Goal: Check status: Check status

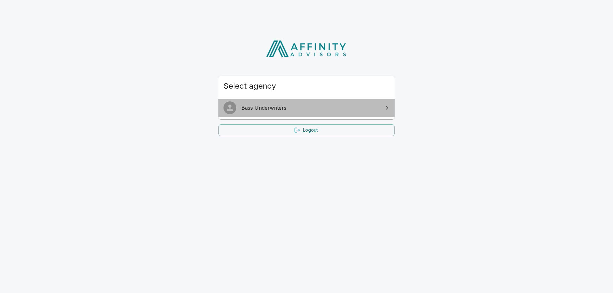
click at [352, 111] on span "Bass Underwriters" at bounding box center [310, 108] width 138 height 8
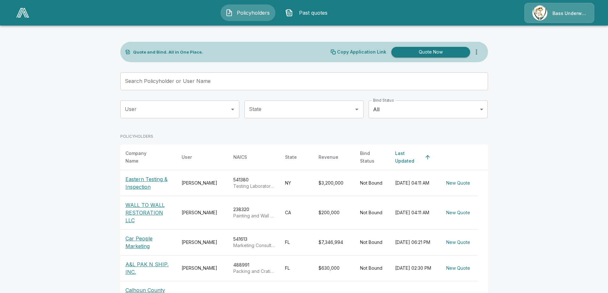
click at [198, 85] on input "Search Policyholder or User Name" at bounding box center [300, 81] width 361 height 18
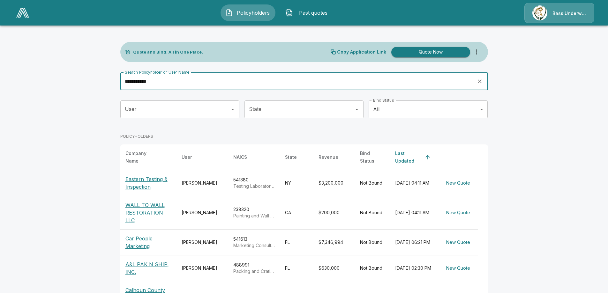
type input "**********"
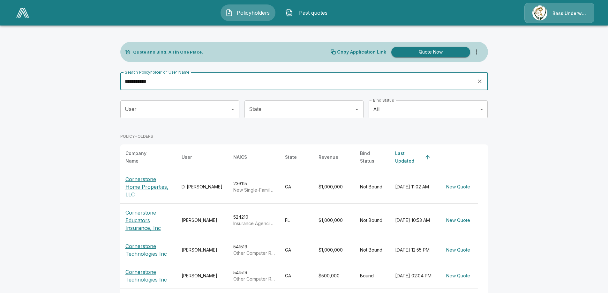
click at [518, 184] on main "**********" at bounding box center [304, 175] width 608 height 351
